Goal: Find specific page/section

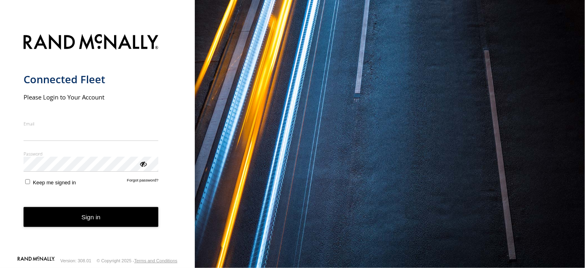
type input "**********"
click at [87, 225] on button "Sign in" at bounding box center [91, 217] width 135 height 20
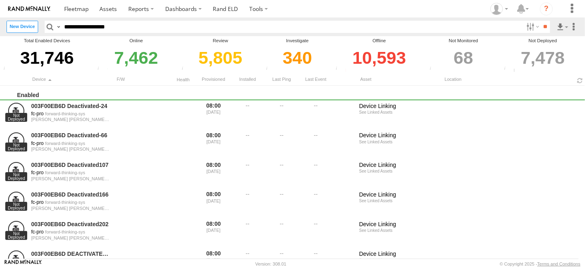
type input "**********"
click at [541, 21] on input "**" at bounding box center [545, 27] width 9 height 12
